Goal: Task Accomplishment & Management: Manage account settings

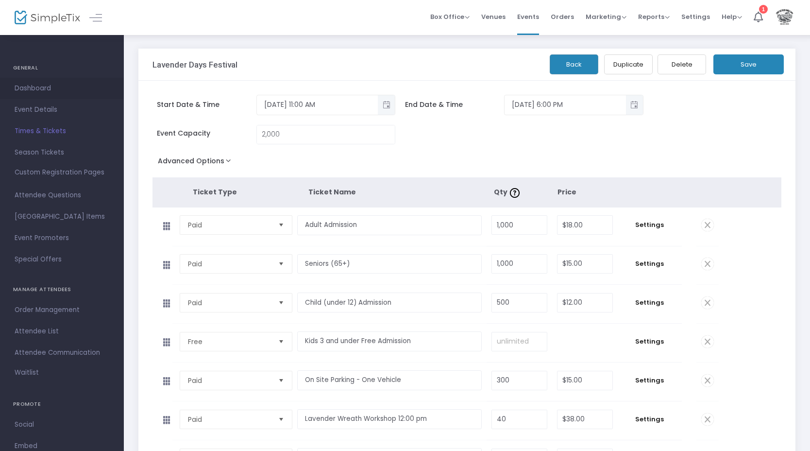
click at [49, 88] on span "Dashboard" at bounding box center [62, 88] width 95 height 13
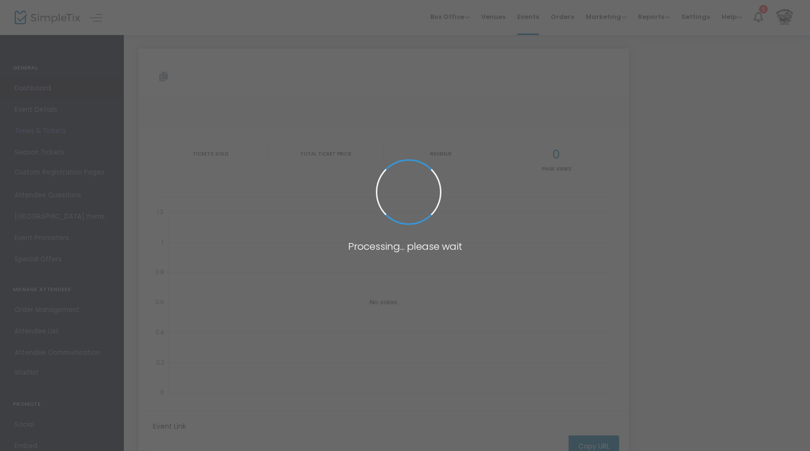
type input "[URL][DOMAIN_NAME]"
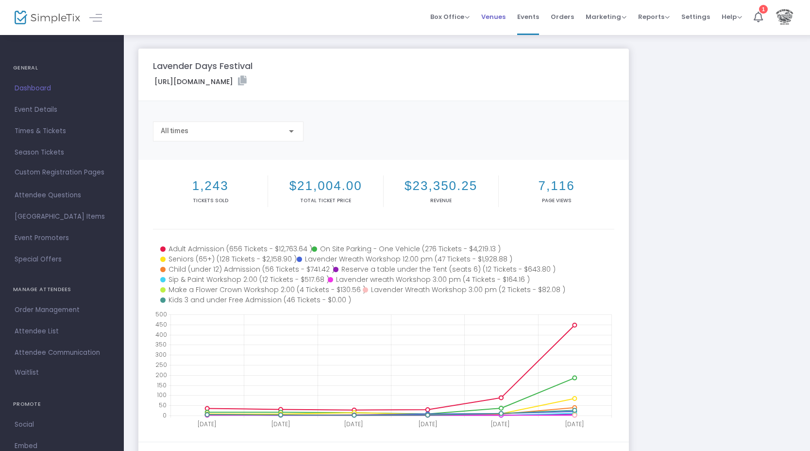
click at [500, 18] on span "Venues" at bounding box center [493, 16] width 24 height 25
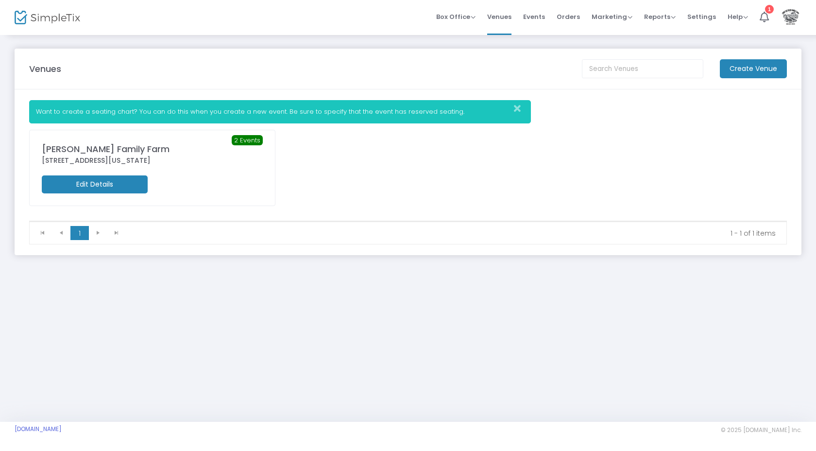
click at [98, 184] on m-button "Edit Details" at bounding box center [95, 184] width 106 height 18
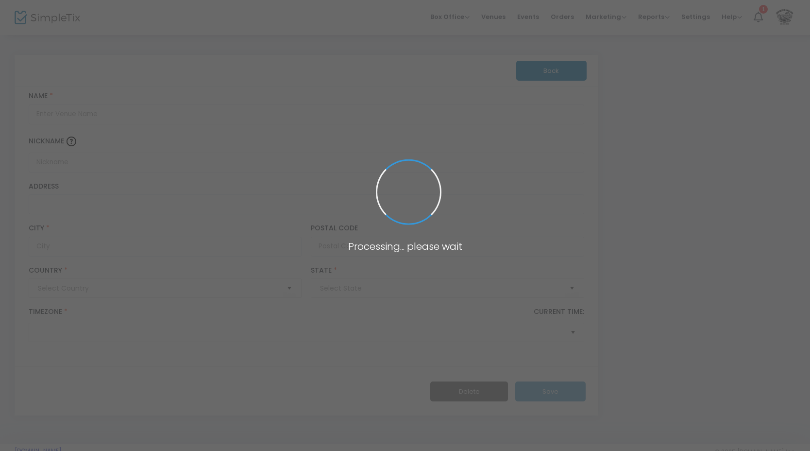
type input "[GEOGRAPHIC_DATA]"
type input "[PERSON_NAME] Family Farm"
type input "[STREET_ADDRESS]"
type input "[GEOGRAPHIC_DATA]"
type input "20659"
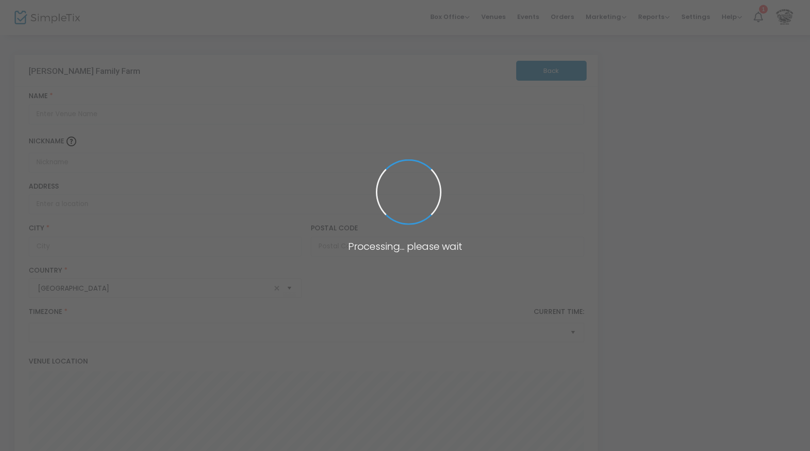
type input "[GEOGRAPHIC_DATA]"
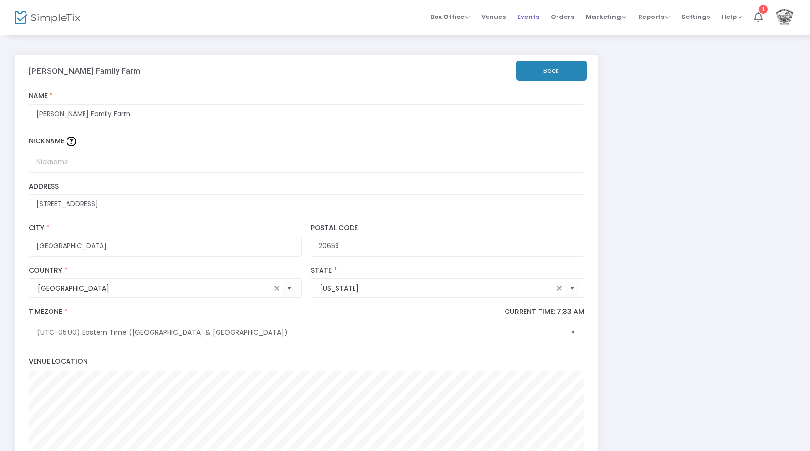
click at [534, 15] on span "Events" at bounding box center [528, 16] width 22 height 25
